Goal: Task Accomplishment & Management: Manage account settings

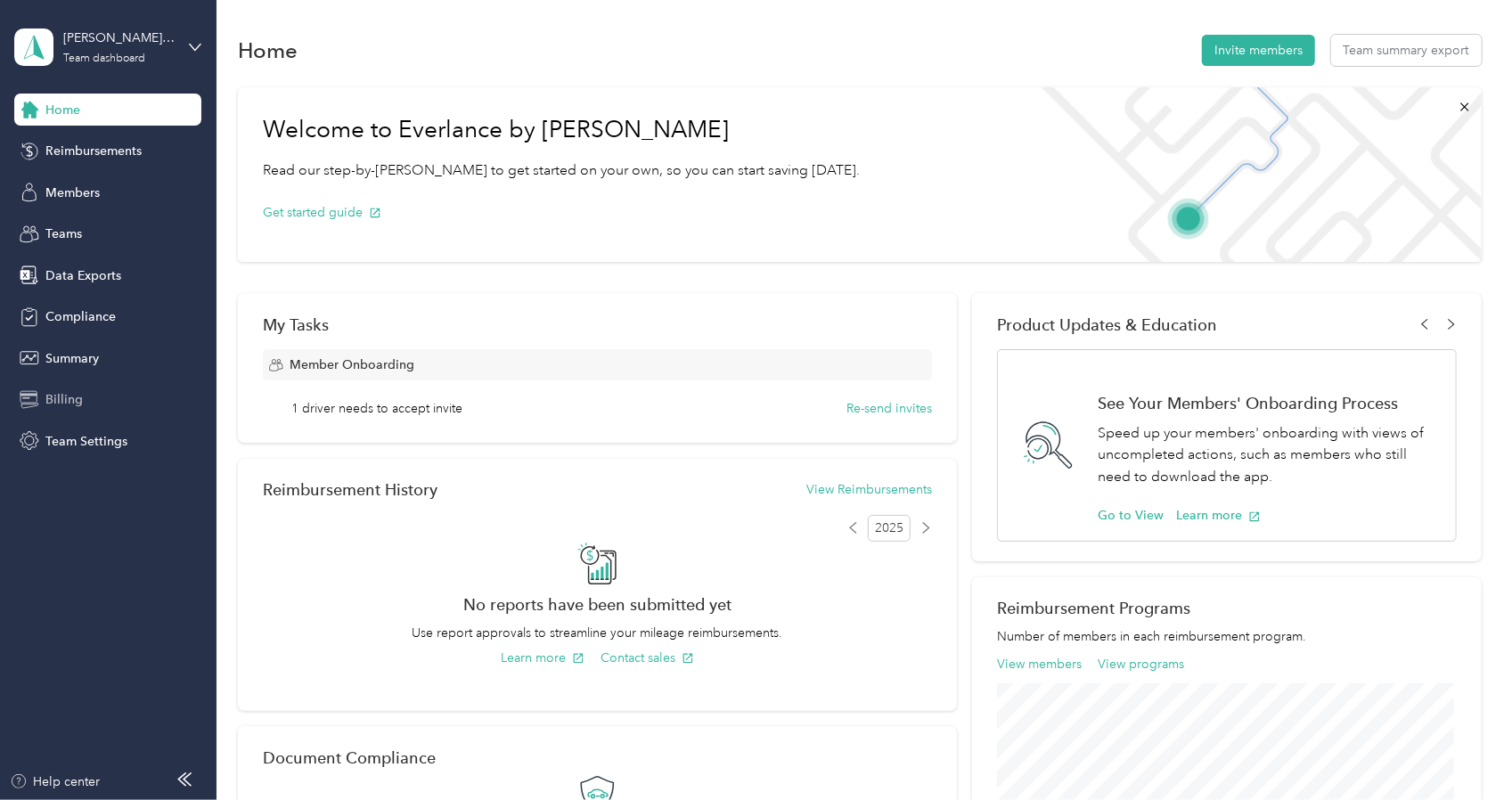
click at [55, 397] on span "Billing" at bounding box center [64, 399] width 37 height 19
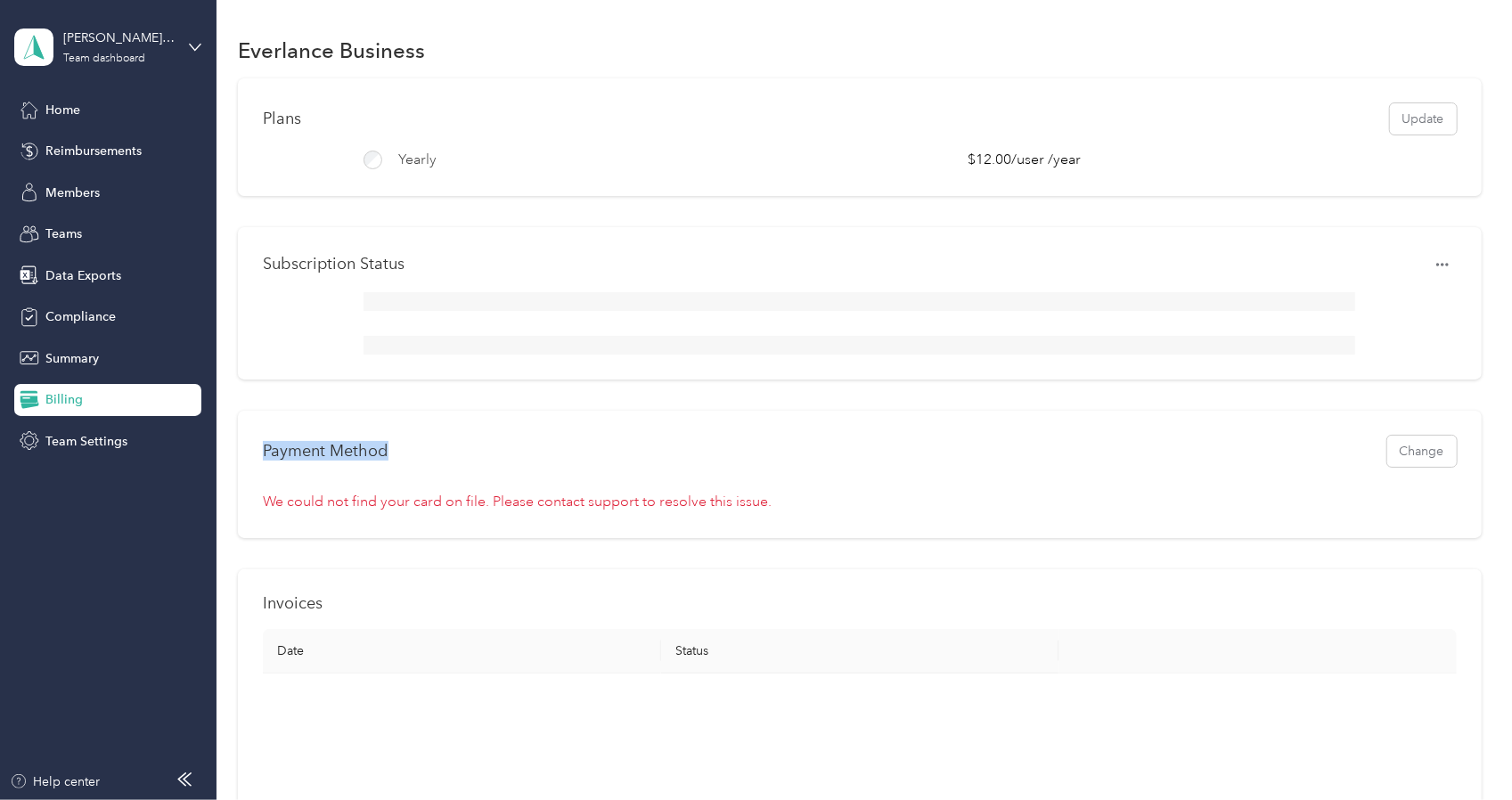
click at [216, 429] on div "Everlance Business Plans Update yearly $12.00 / user / year Subscription Status…" at bounding box center [859, 644] width 1286 height 1289
click at [534, 492] on div "Payment Method Change We could not find your card on file. Please contact suppo…" at bounding box center [859, 474] width 1243 height 127
drag, startPoint x: 434, startPoint y: 463, endPoint x: 249, endPoint y: 462, distance: 185.0
click at [249, 462] on div "Payment Method Change We could not find your card on file. Please contact suppo…" at bounding box center [859, 474] width 1243 height 127
click at [394, 467] on div "Payment Method Change" at bounding box center [859, 451] width 1193 height 31
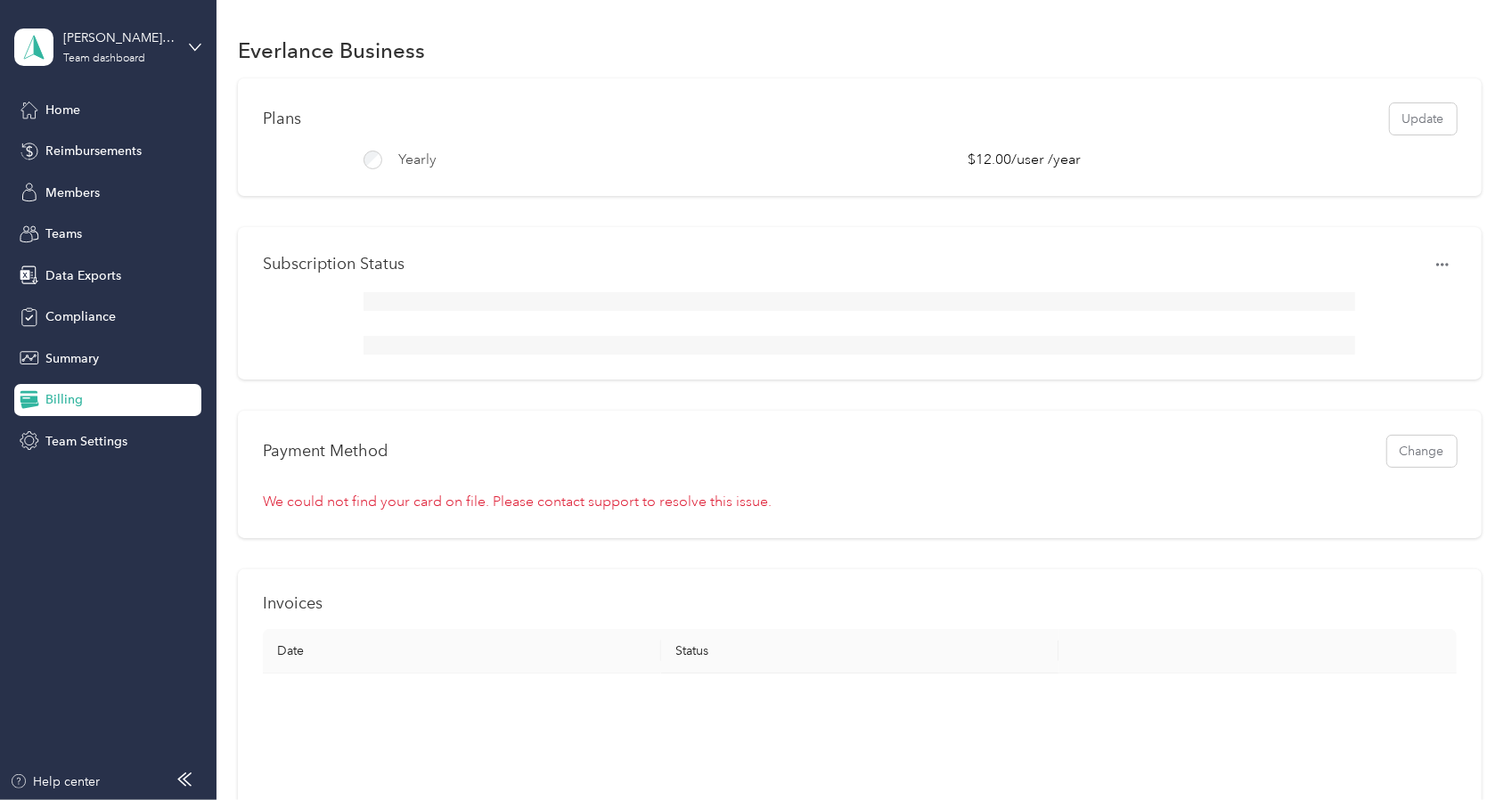
click at [417, 467] on div "Payment Method Change" at bounding box center [859, 451] width 1193 height 31
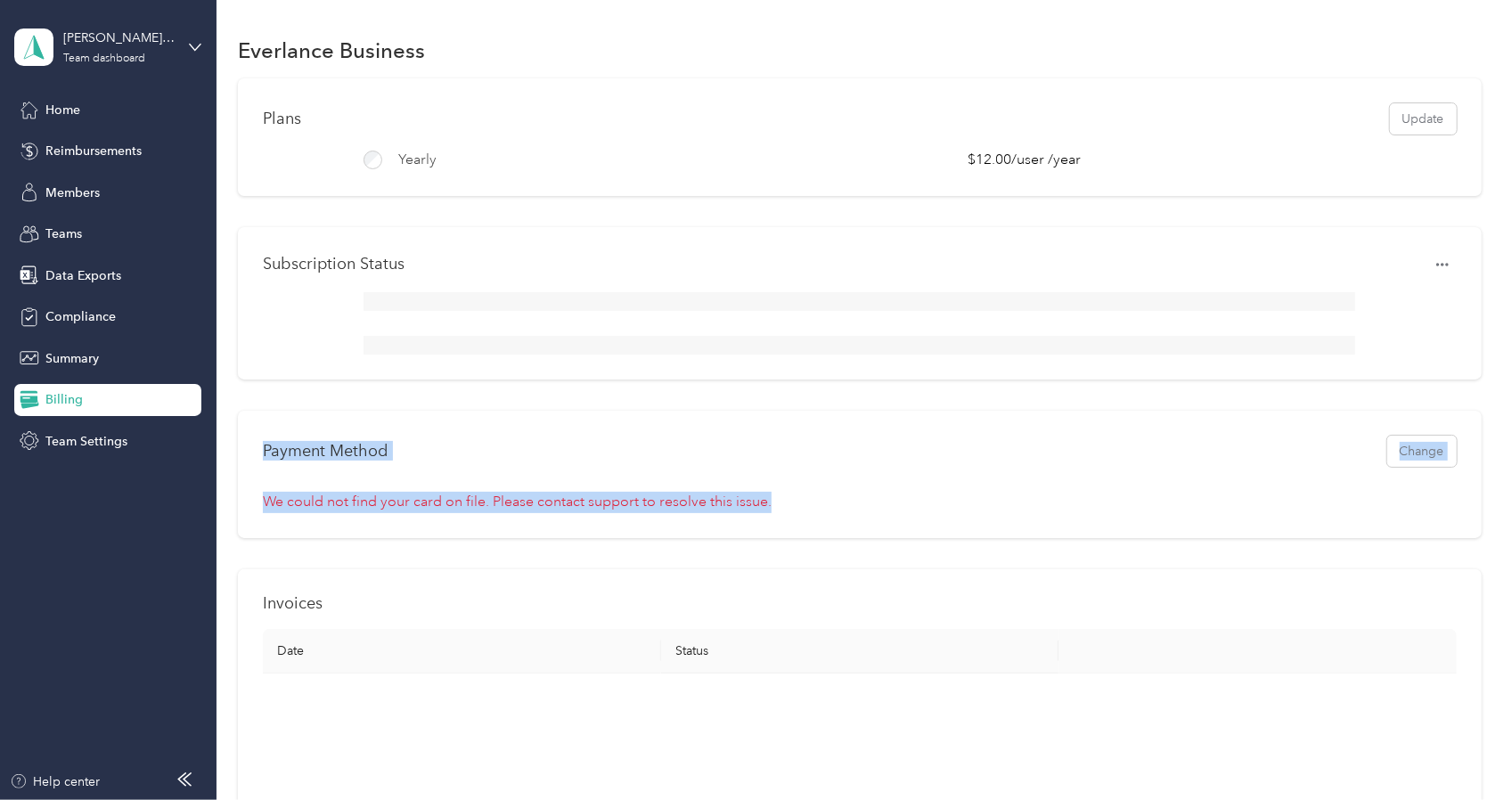
drag, startPoint x: 769, startPoint y: 513, endPoint x: 262, endPoint y: 450, distance: 510.9
click at [262, 450] on div "Payment Method Change We could not find your card on file. Please contact suppo…" at bounding box center [859, 474] width 1243 height 127
click at [925, 489] on div "Payment Method Change We could not find your card on file. Please contact suppo…" at bounding box center [859, 474] width 1243 height 127
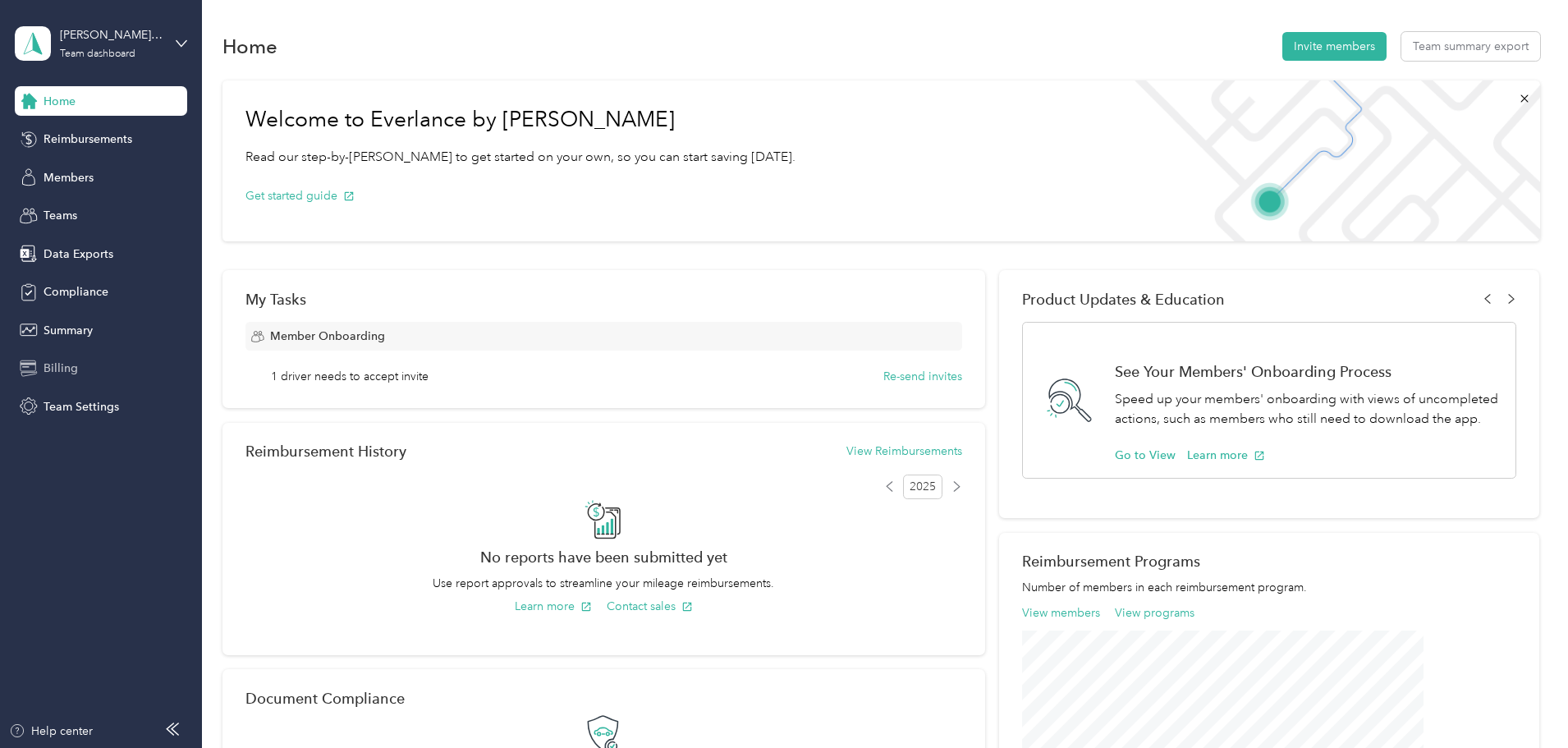
click at [98, 365] on div "Billing" at bounding box center [100, 368] width 172 height 30
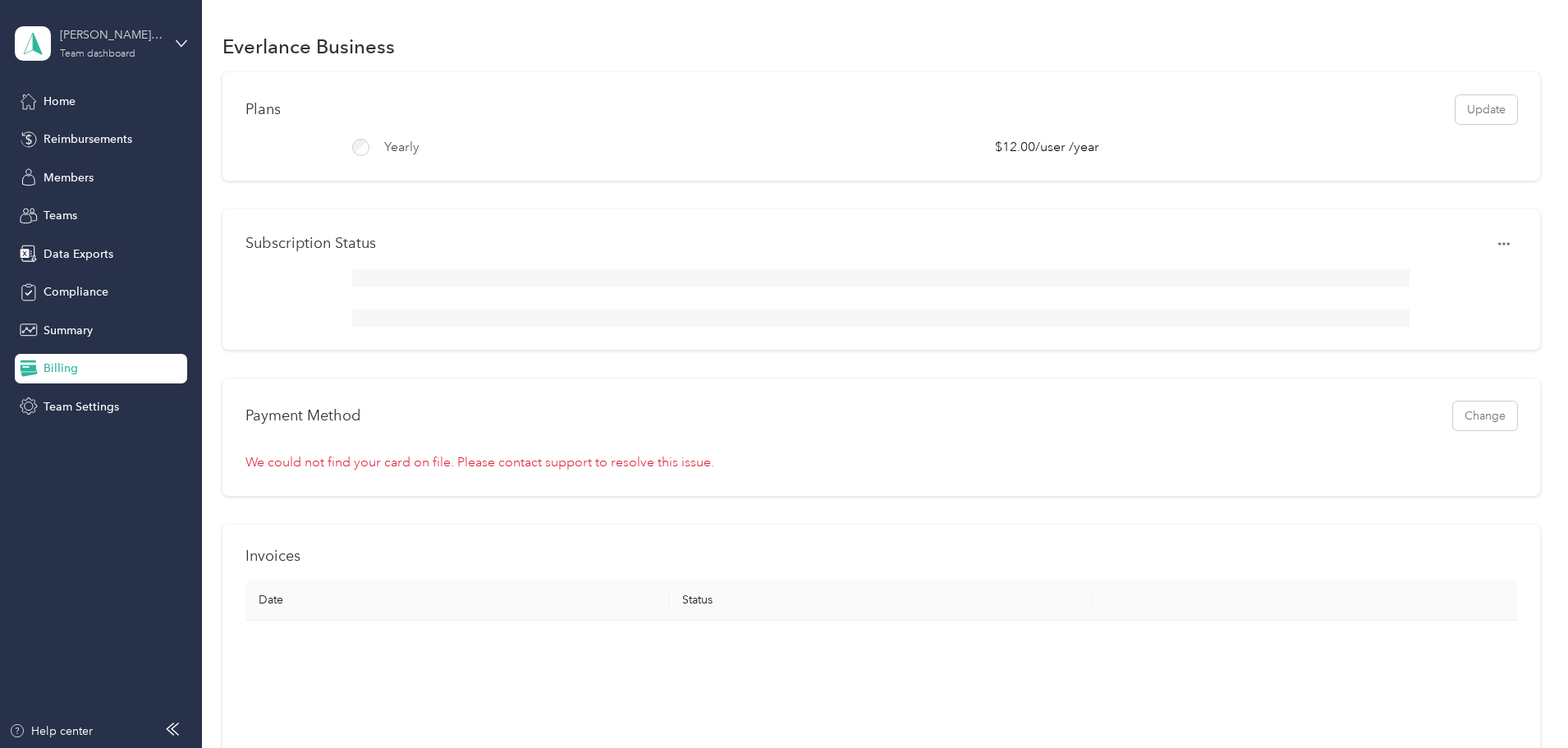
click at [95, 47] on div "Johnstone Supply Team dashboard" at bounding box center [111, 42] width 103 height 32
click at [107, 171] on div "Personal dashboard" at bounding box center [81, 171] width 104 height 17
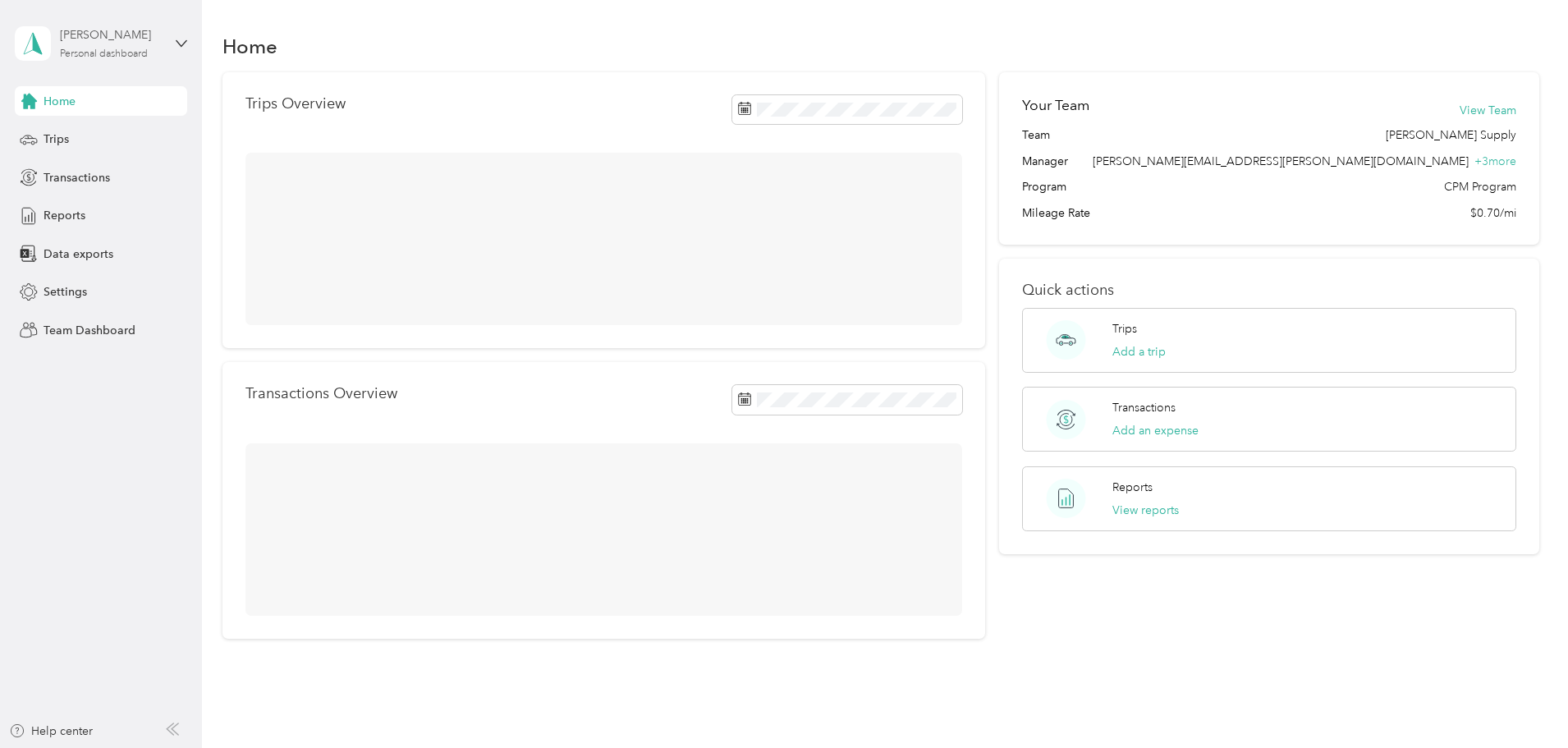
click at [121, 43] on div "David McGarr" at bounding box center [111, 34] width 103 height 17
click at [107, 125] on div "Team dashboard" at bounding box center [280, 135] width 508 height 29
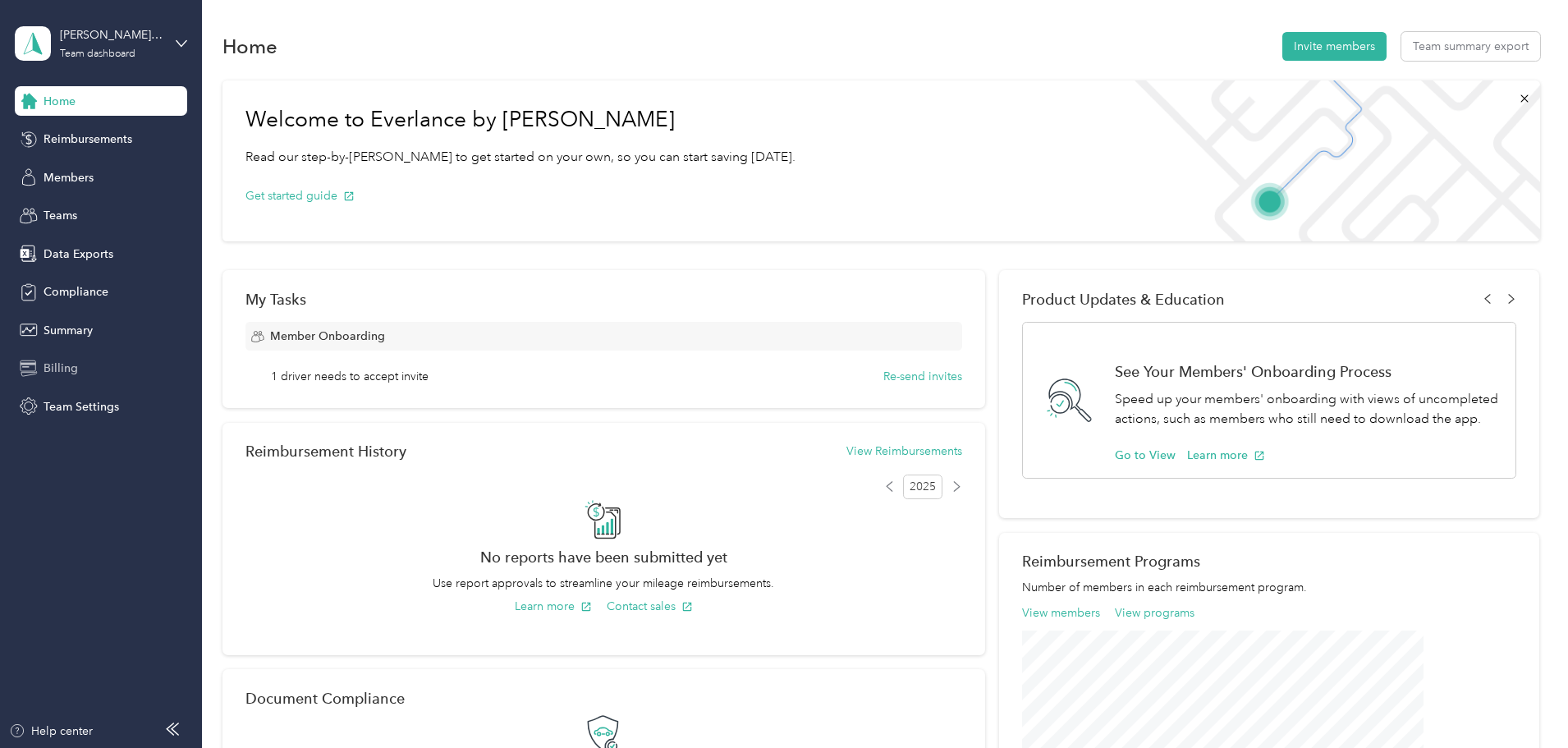
click at [93, 373] on div "Billing" at bounding box center [100, 368] width 172 height 30
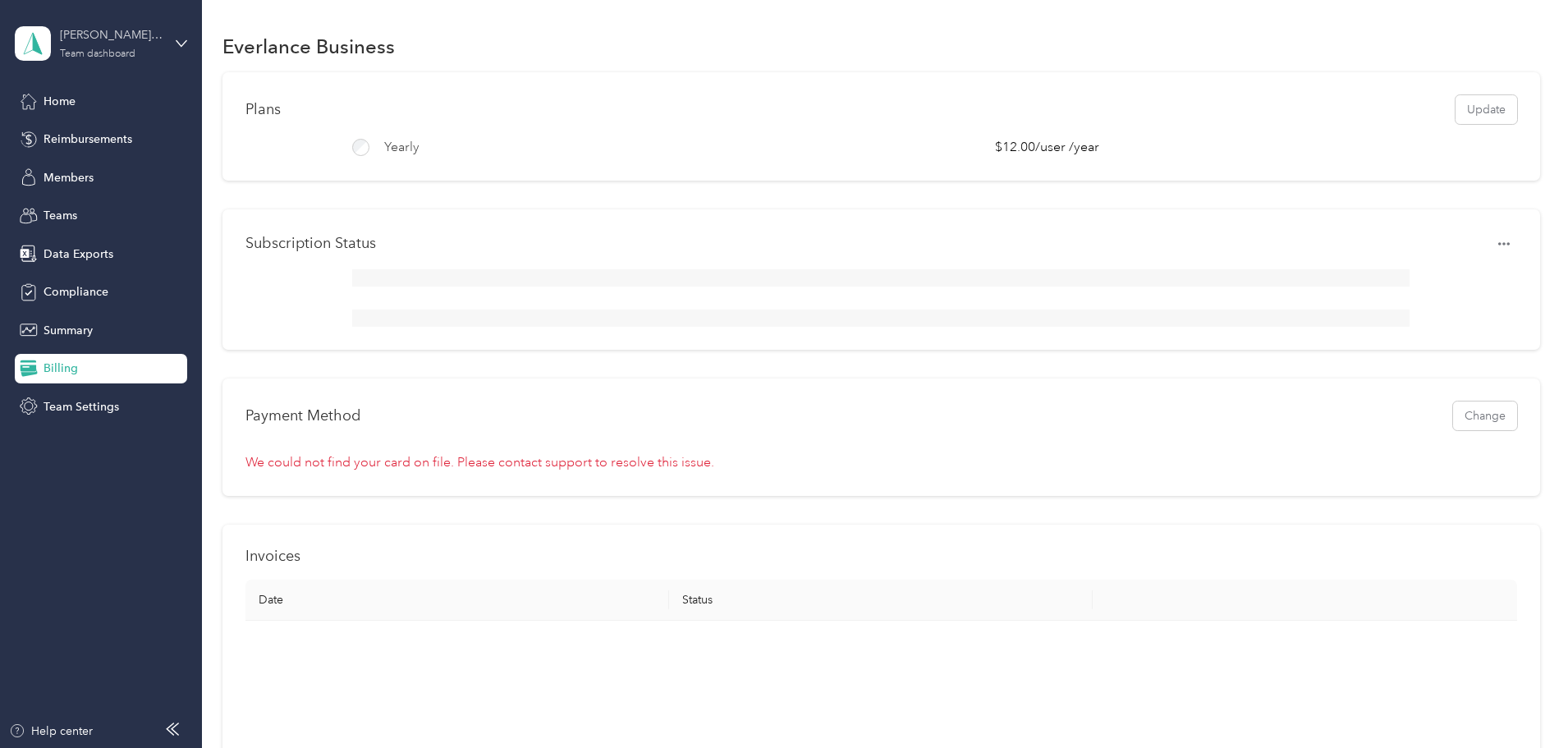
click at [126, 58] on div "Team dashboard" at bounding box center [97, 54] width 76 height 10
click at [107, 135] on div "Team dashboard" at bounding box center [75, 134] width 90 height 17
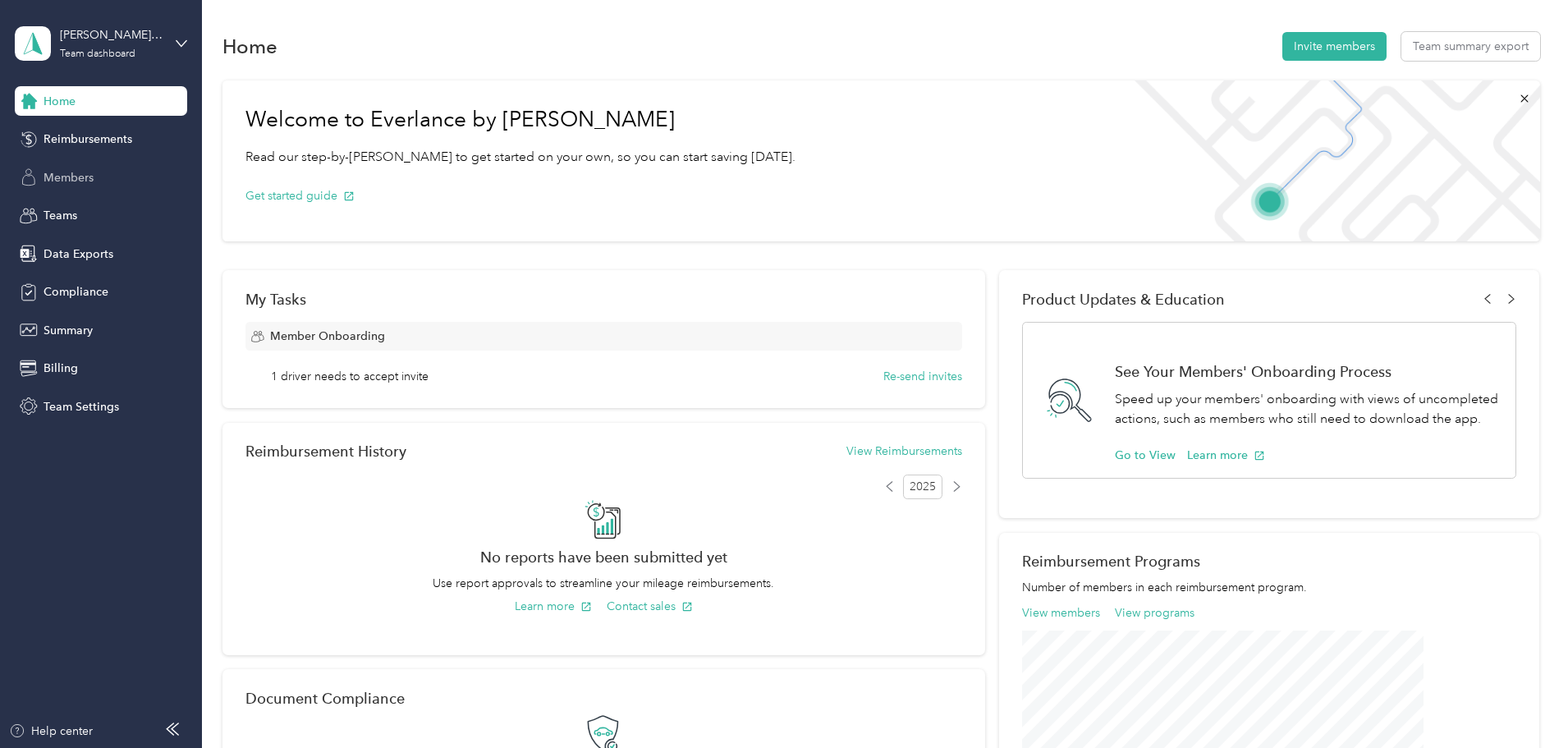
click at [78, 181] on span "Members" at bounding box center [68, 177] width 50 height 17
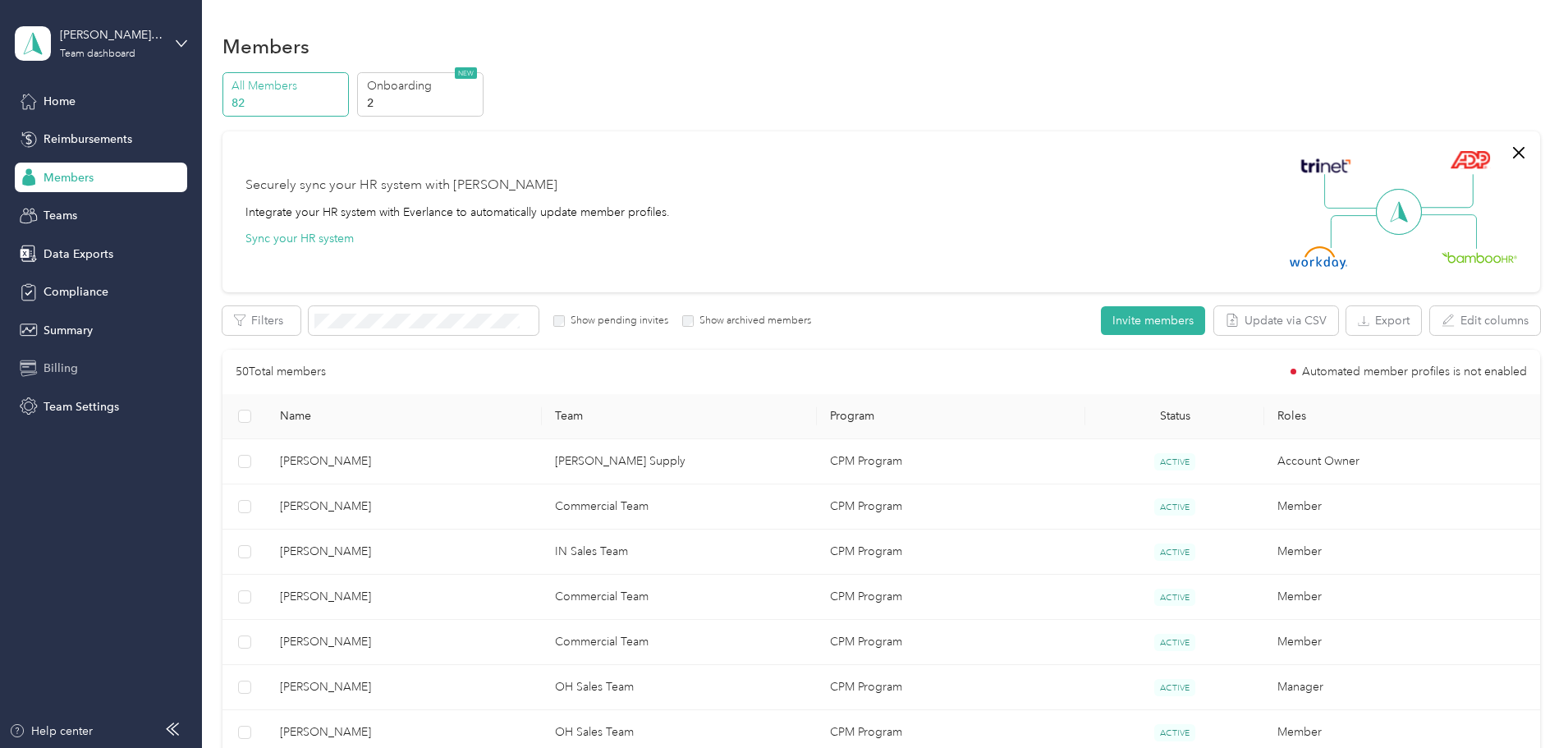
click at [77, 358] on div "Billing" at bounding box center [100, 368] width 172 height 30
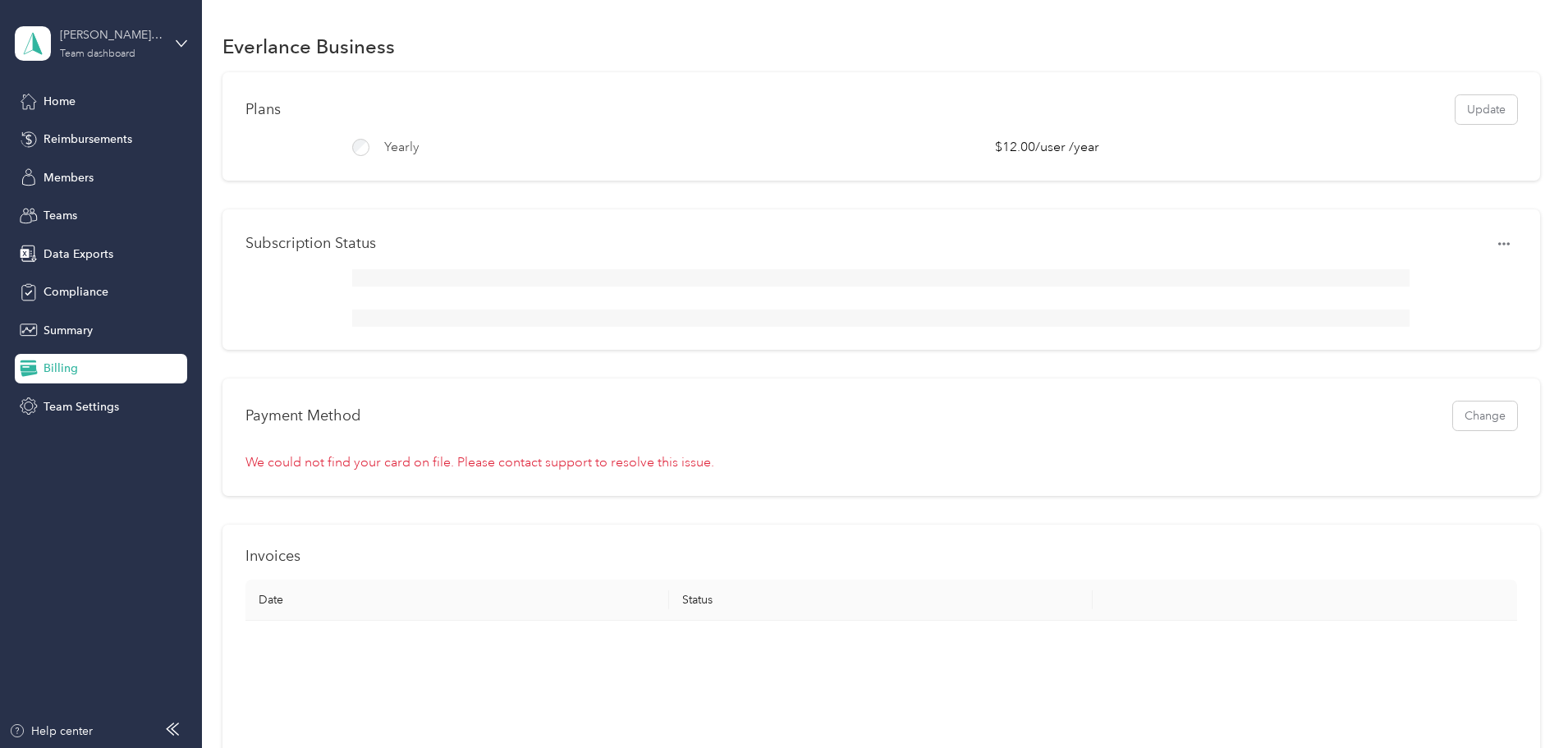
click at [98, 42] on div "[PERSON_NAME] Supply" at bounding box center [111, 34] width 103 height 17
click at [99, 169] on div "Personal dashboard" at bounding box center [81, 171] width 104 height 17
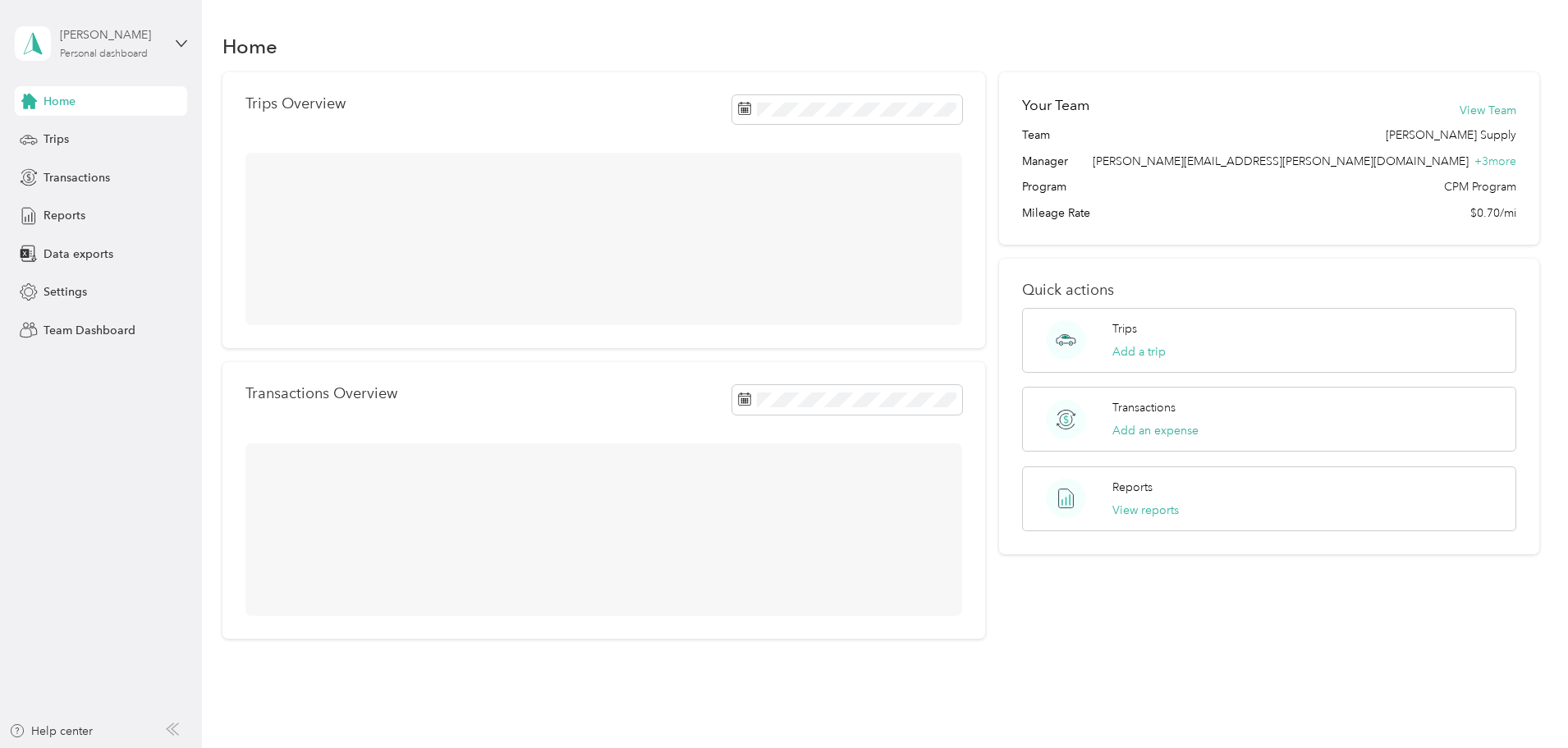
click at [127, 56] on div "Personal dashboard" at bounding box center [103, 54] width 88 height 10
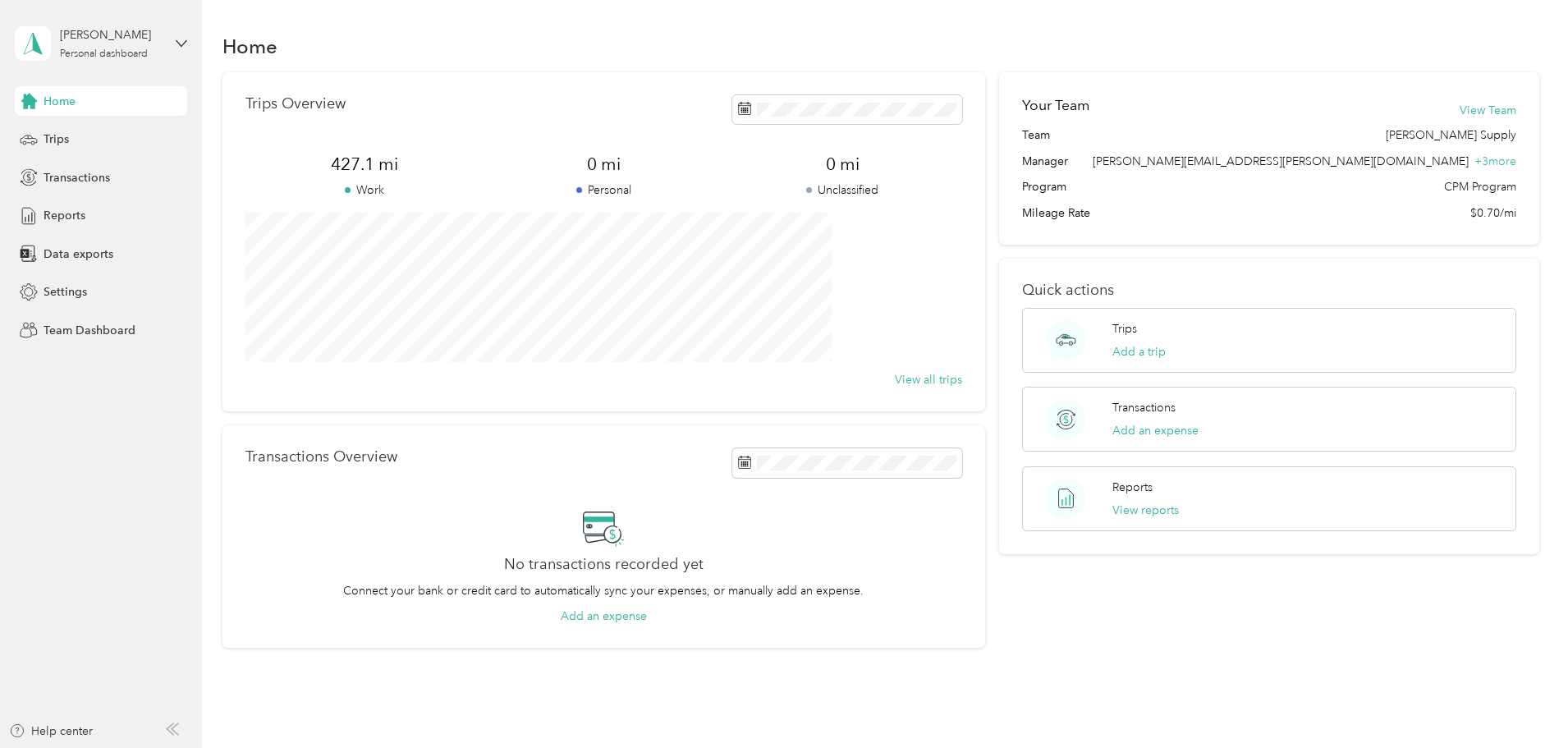
click at [112, 132] on div "Team dashboard" at bounding box center [73, 134] width 88 height 17
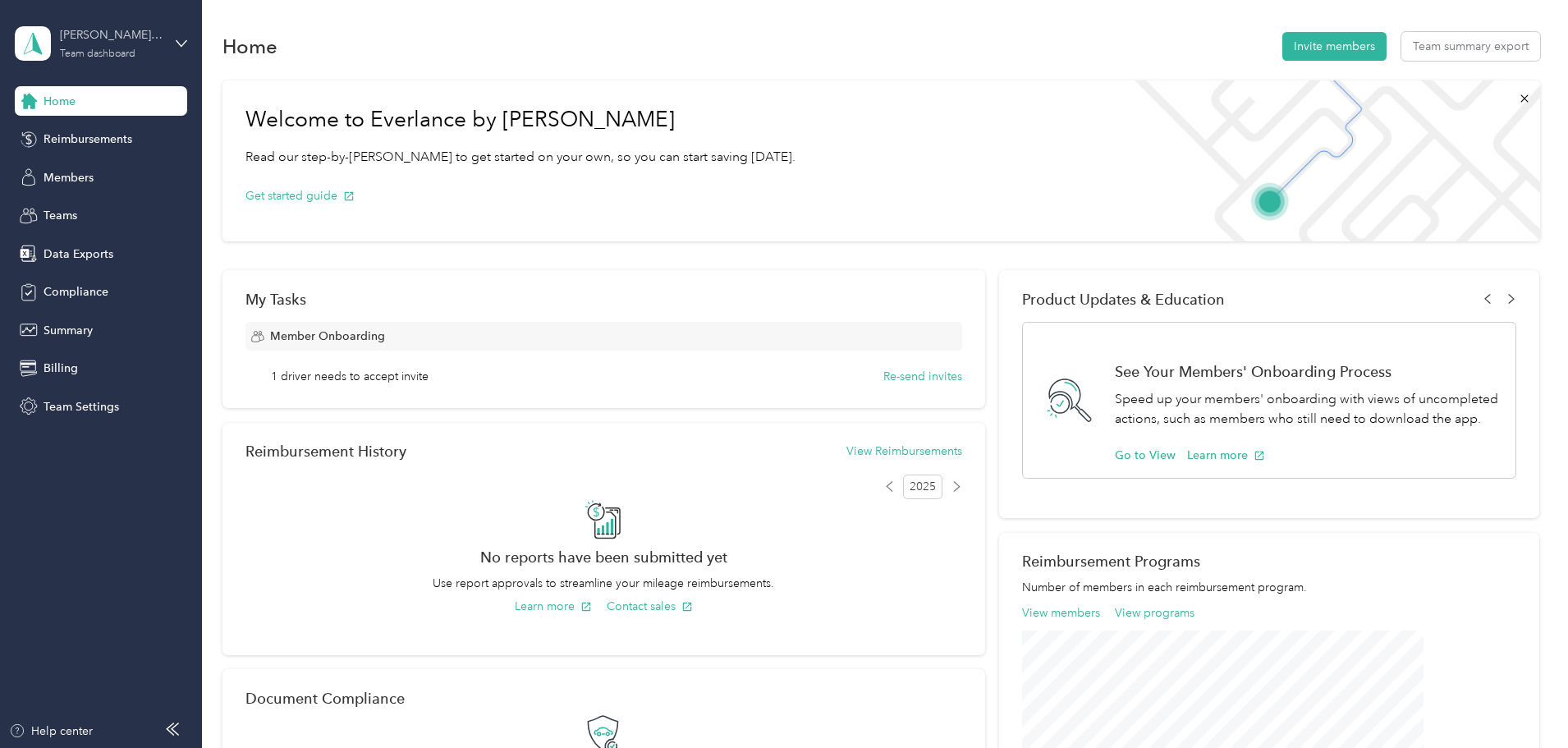
click at [95, 50] on div "Team dashboard" at bounding box center [97, 54] width 76 height 10
click at [106, 166] on div "Personal dashboard" at bounding box center [81, 171] width 104 height 17
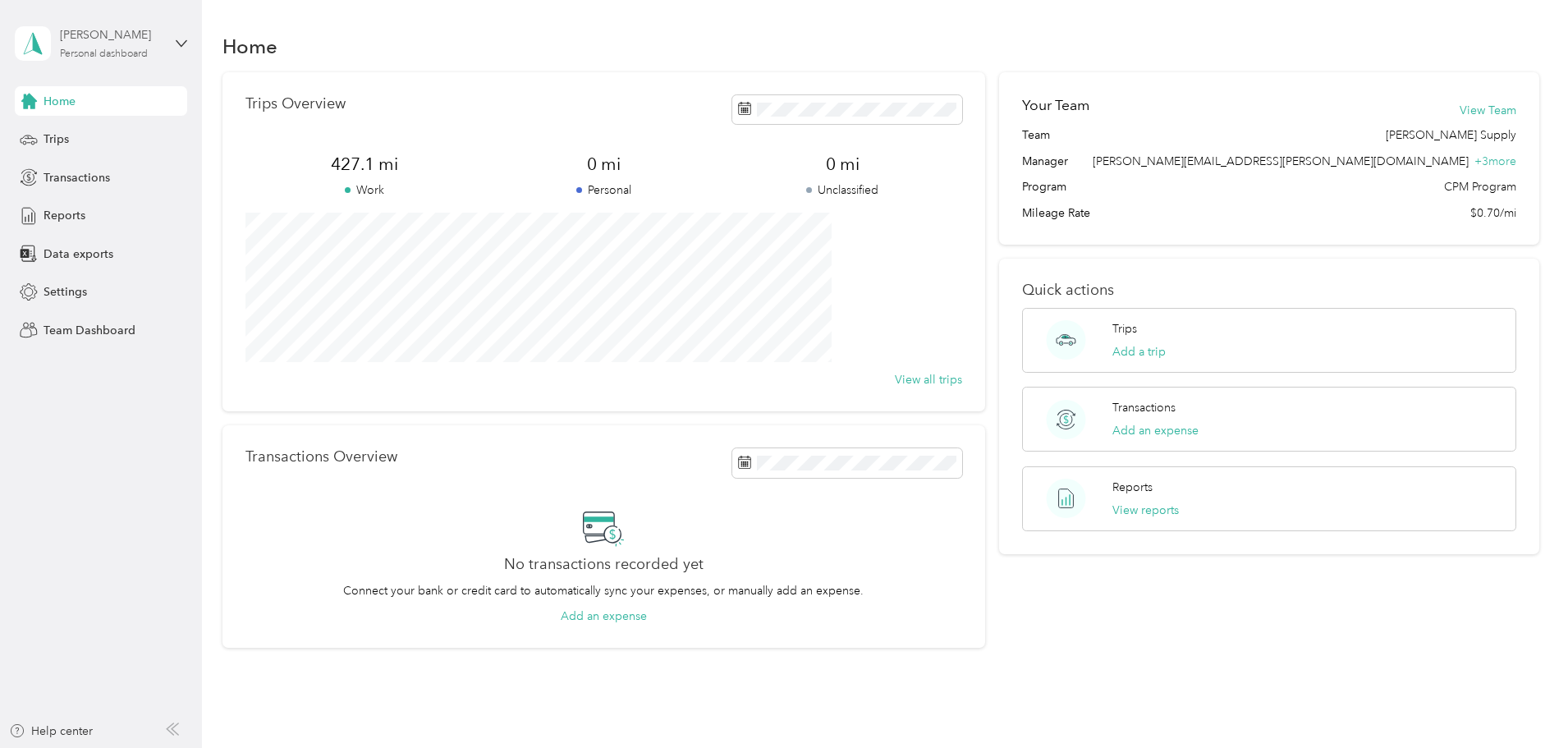
click at [114, 44] on div "David McGarr Personal dashboard" at bounding box center [111, 42] width 103 height 32
click at [123, 141] on div "Team dashboard" at bounding box center [280, 135] width 508 height 29
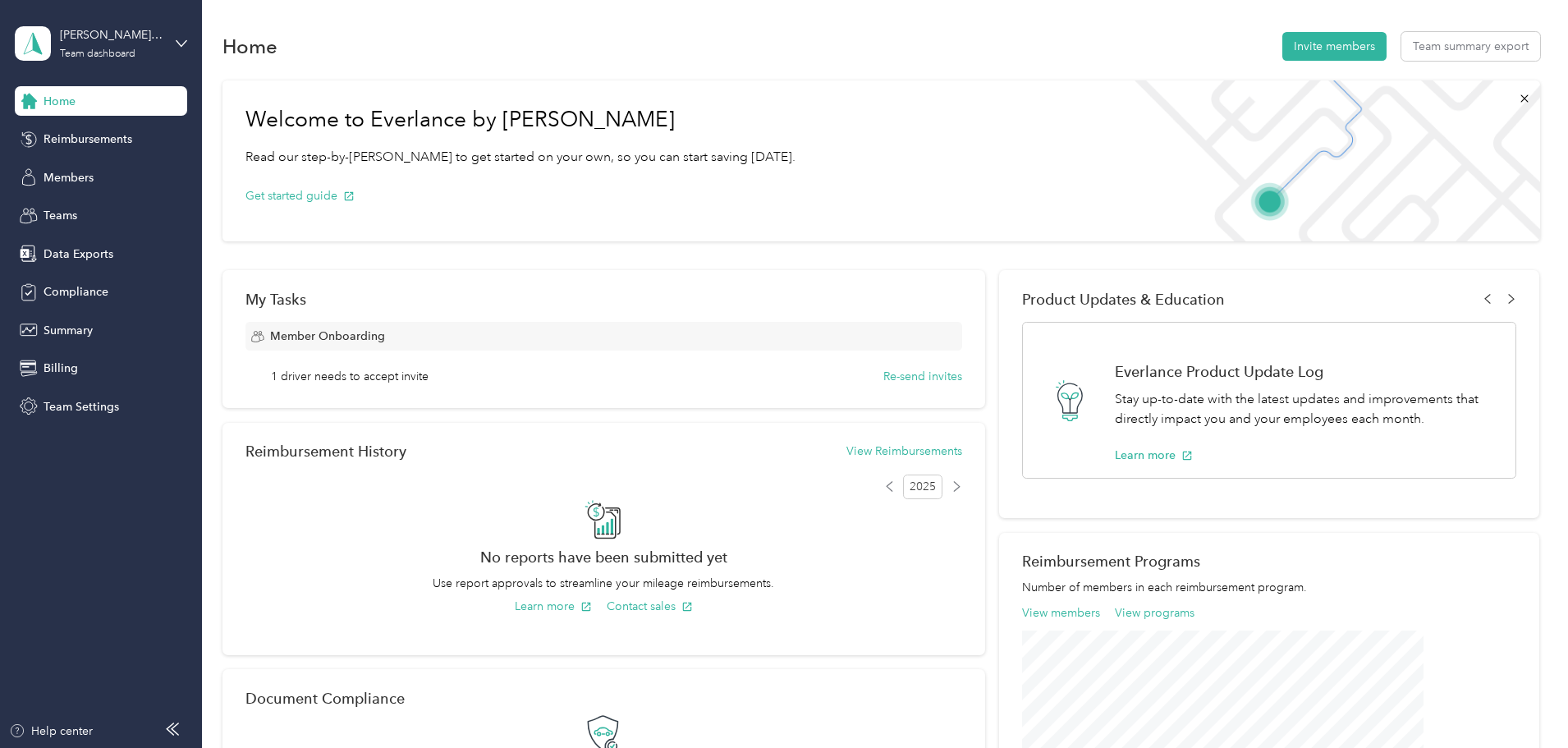
click at [100, 346] on div "Home Reimbursements Members Teams Data Exports Compliance Summary Billing Team …" at bounding box center [100, 254] width 172 height 335
click at [84, 361] on div "Billing" at bounding box center [100, 368] width 172 height 30
